Goal: Information Seeking & Learning: Learn about a topic

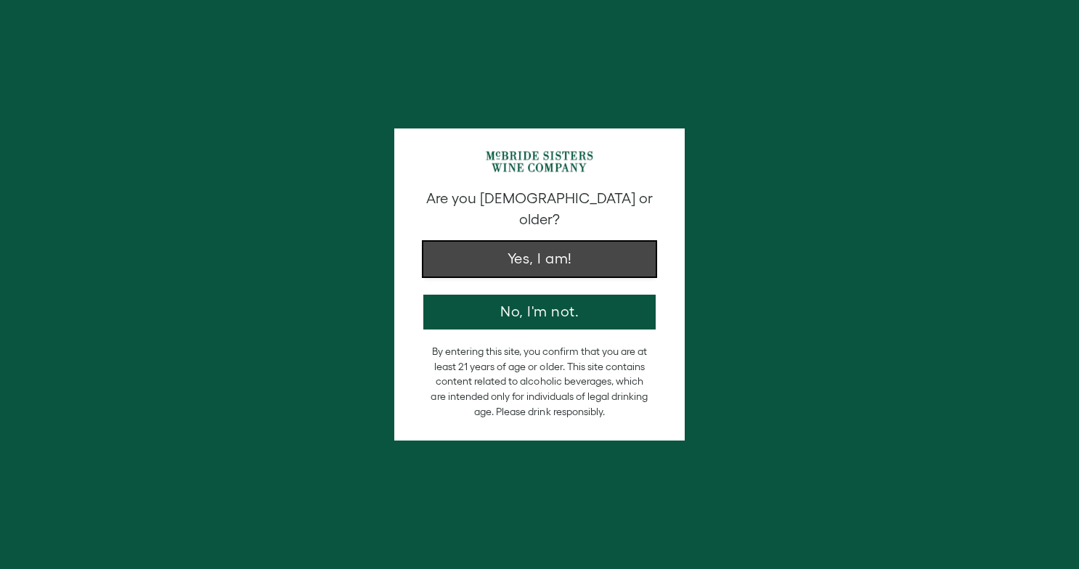
click at [569, 246] on button "Yes, I am!" at bounding box center [539, 259] width 232 height 35
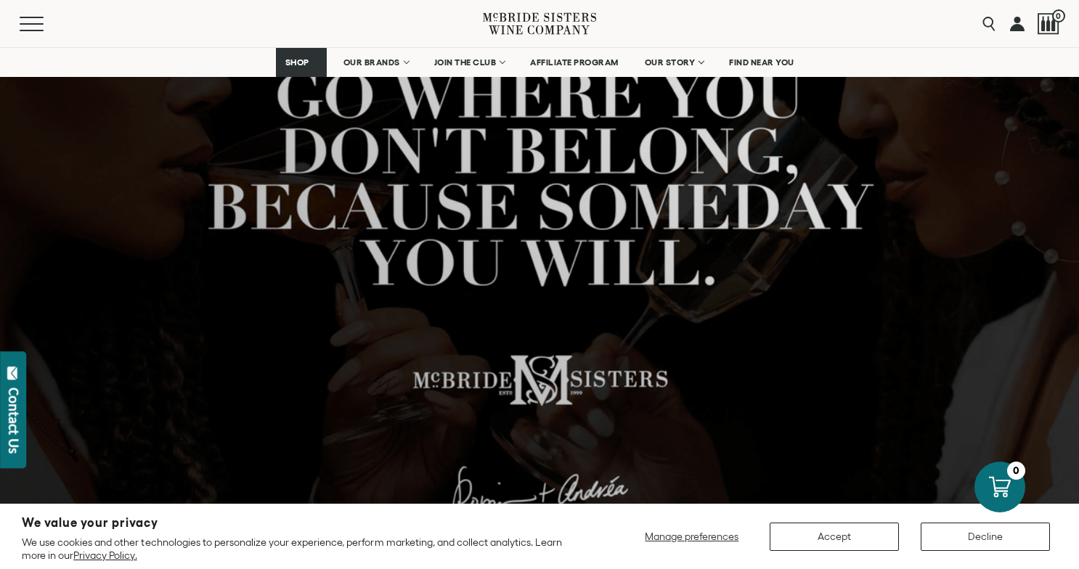
scroll to position [190, 0]
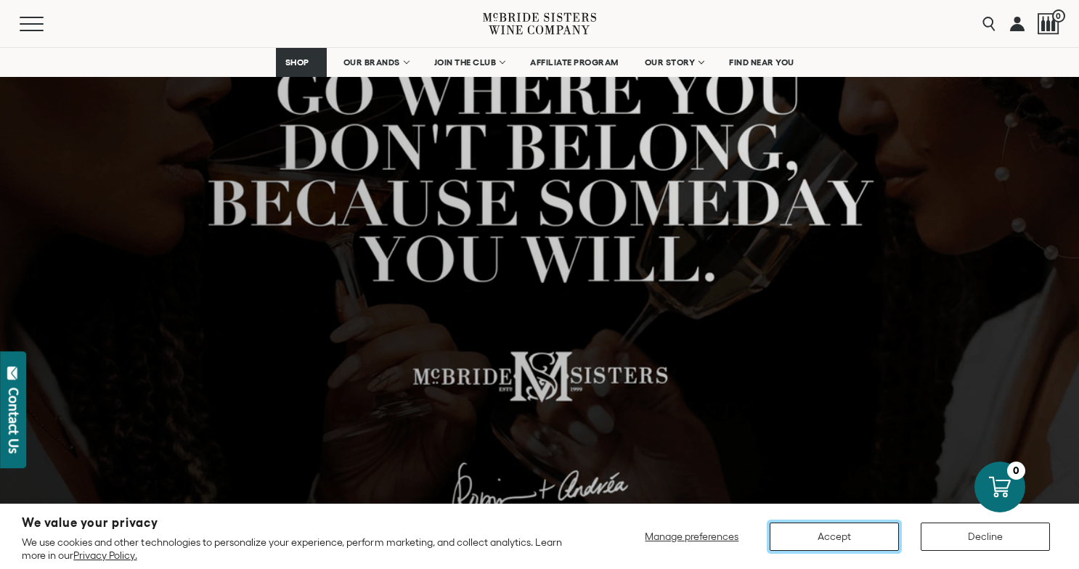
click at [864, 541] on button "Accept" at bounding box center [834, 537] width 129 height 28
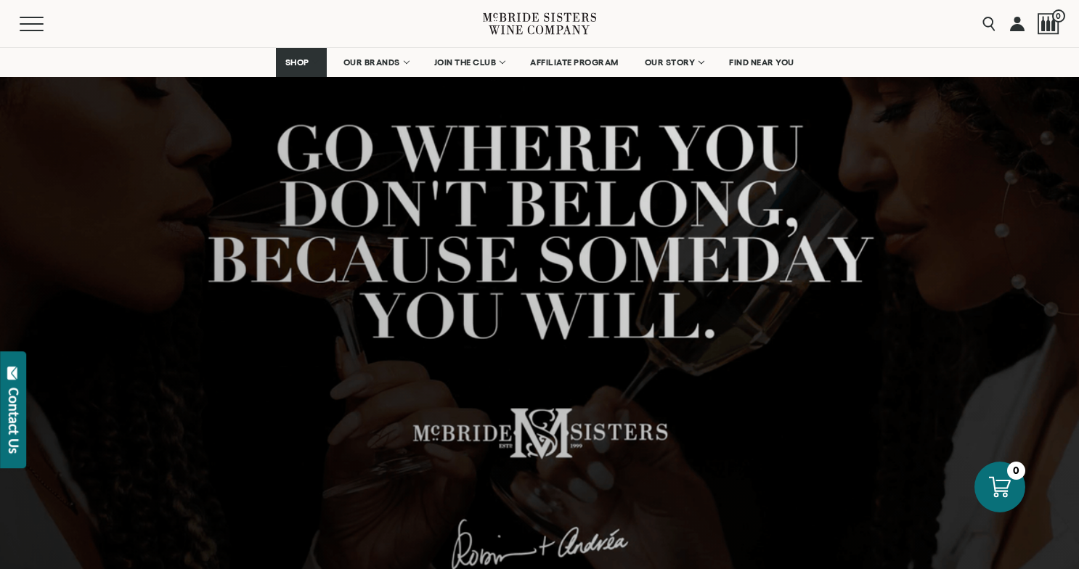
scroll to position [0, 0]
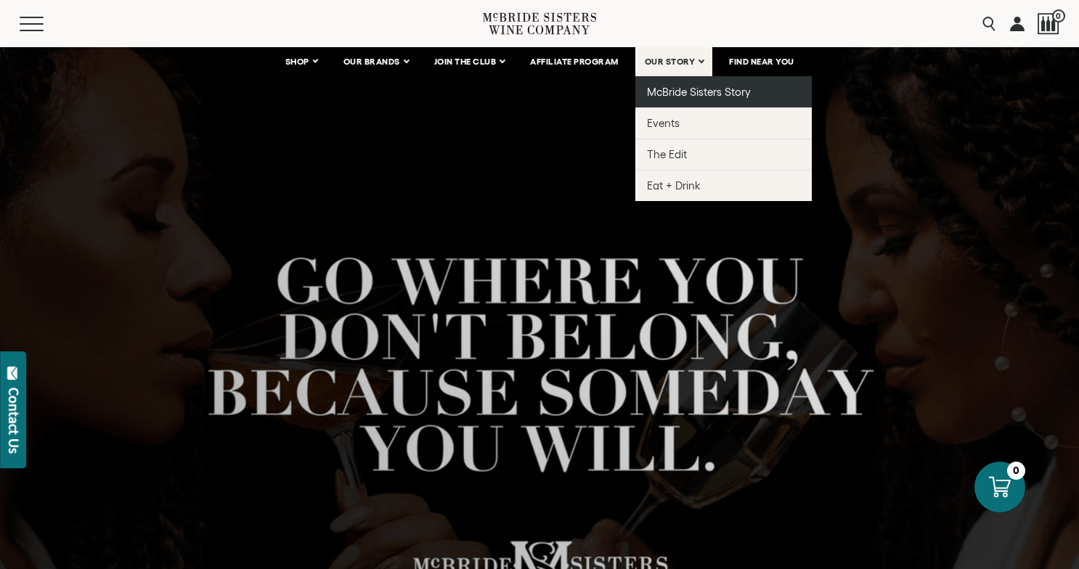
click at [668, 93] on span "McBride Sisters Story" at bounding box center [699, 92] width 104 height 12
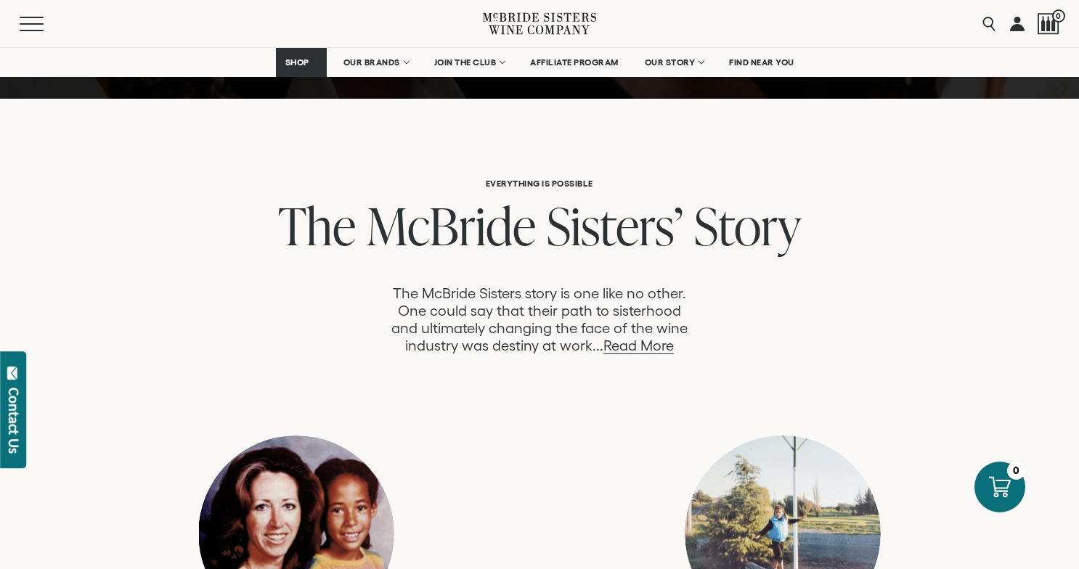
scroll to position [680, 0]
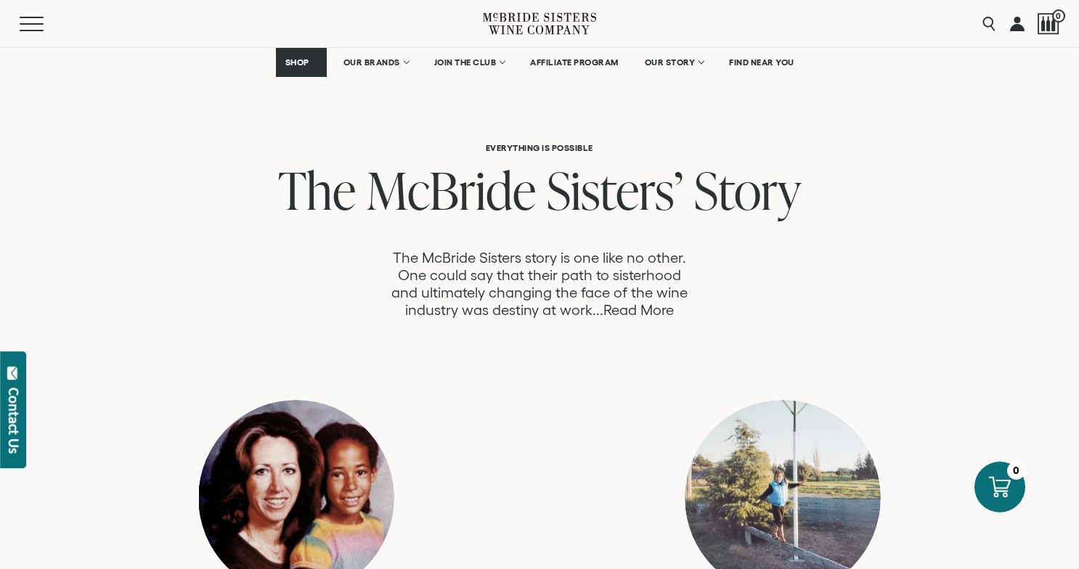
click at [644, 312] on link "Read More" at bounding box center [639, 310] width 70 height 17
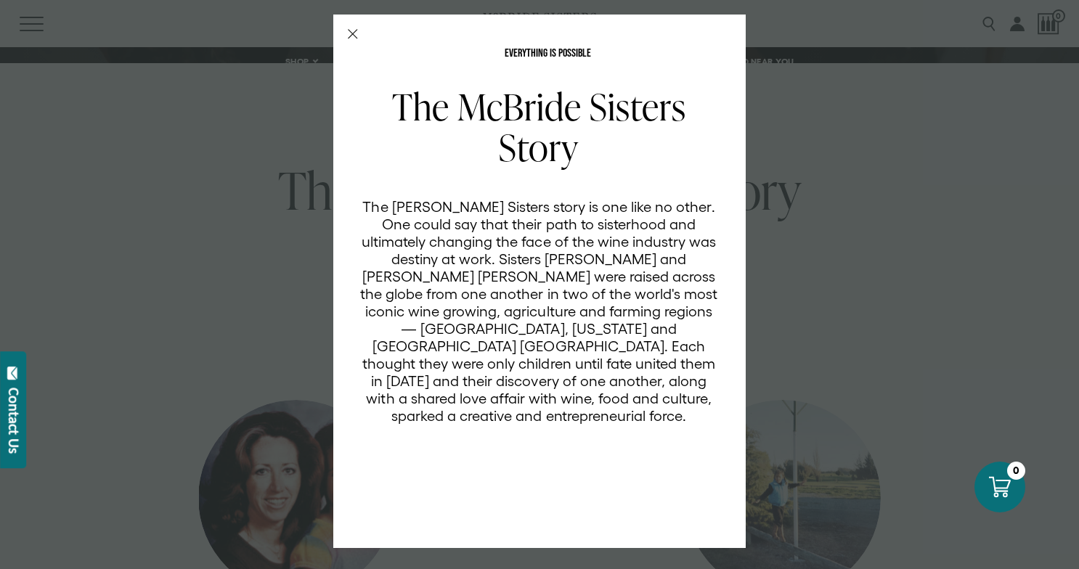
scroll to position [0, 0]
click at [350, 33] on icon "Close Modal" at bounding box center [353, 34] width 10 height 10
